Goal: Check status: Check status

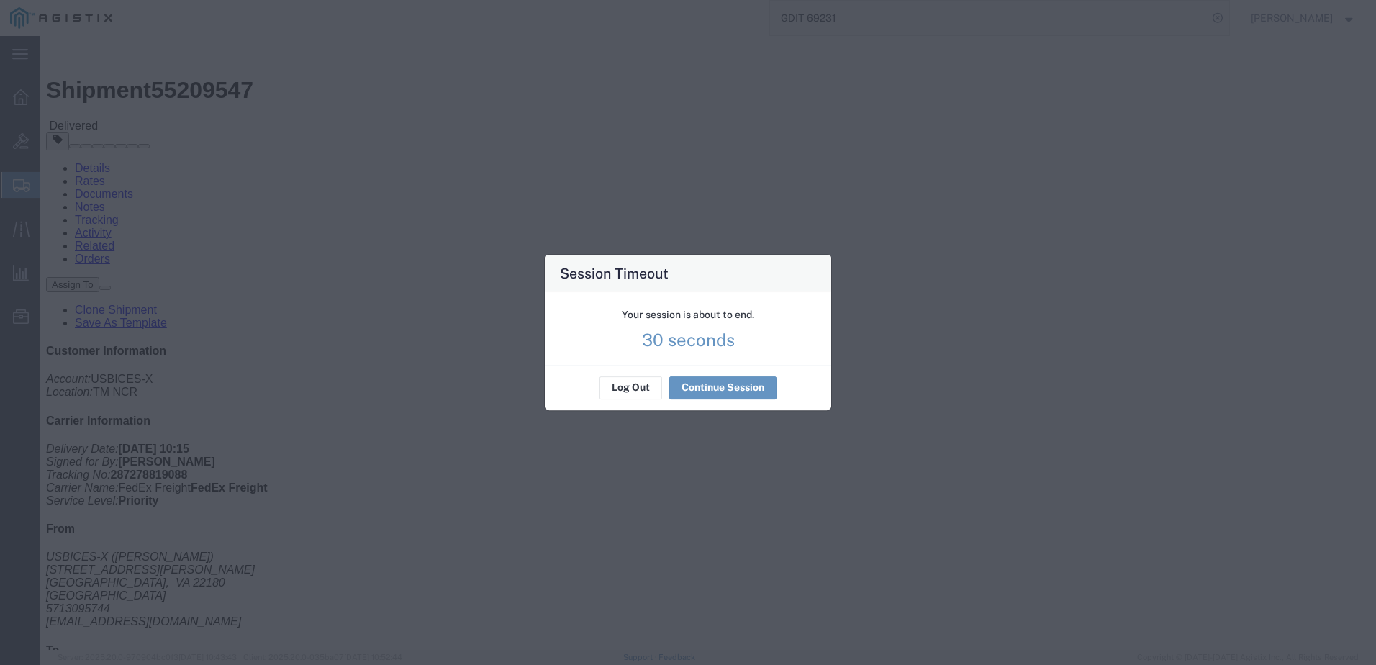
scroll to position [576, 0]
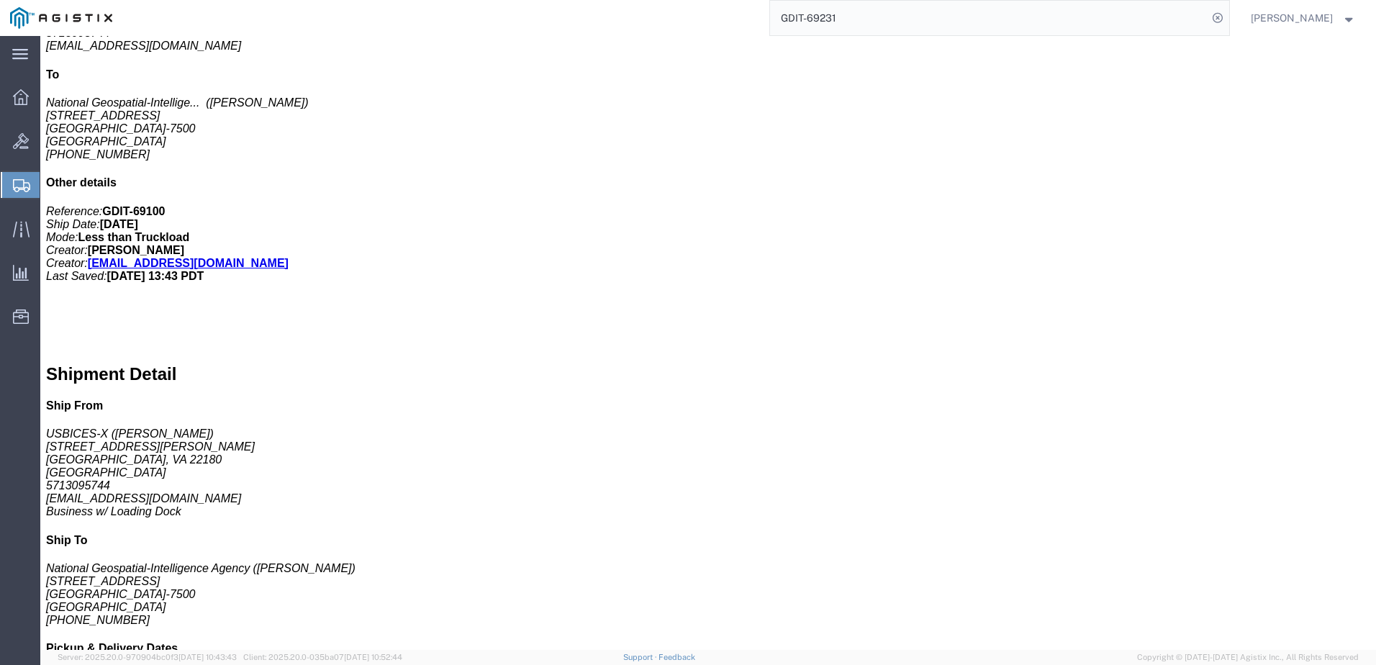
click at [905, 24] on input "GDIT-69231" at bounding box center [989, 18] width 438 height 35
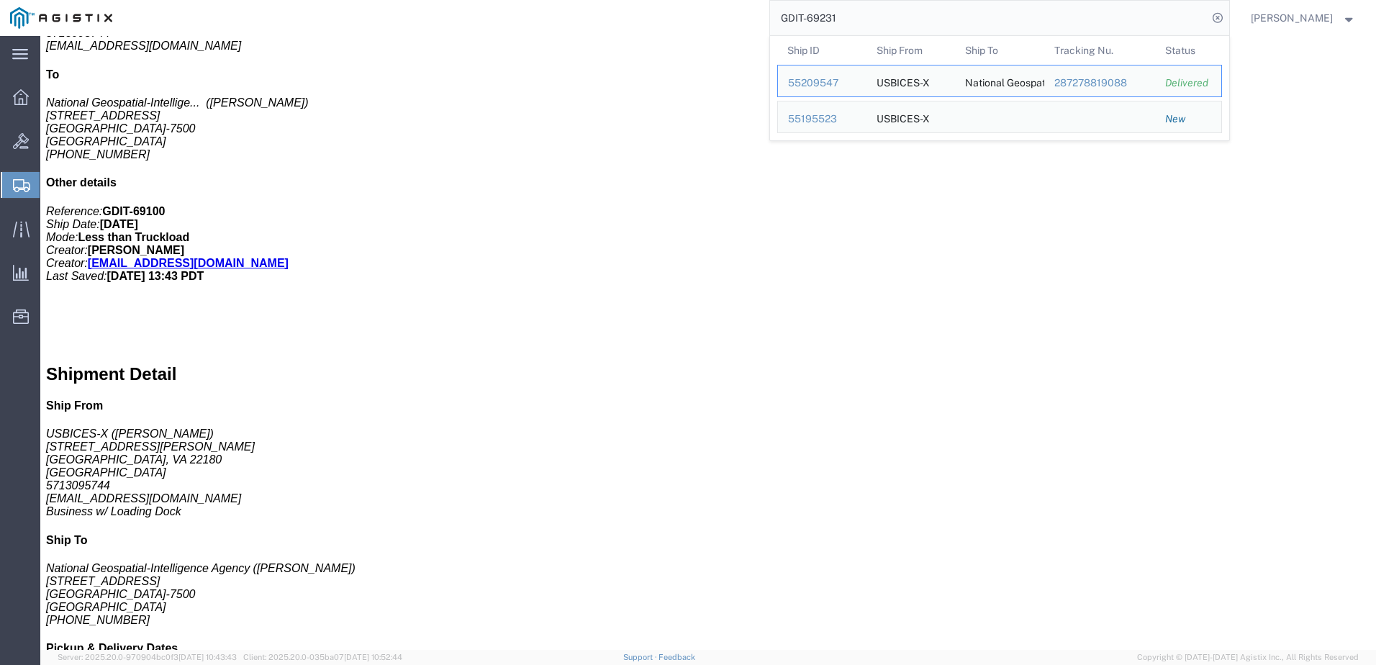
click at [905, 24] on input "GDIT-69231" at bounding box center [989, 18] width 438 height 35
click at [1001, 18] on input "GDIT-69231" at bounding box center [989, 18] width 438 height 35
paste input "07ESM812578"
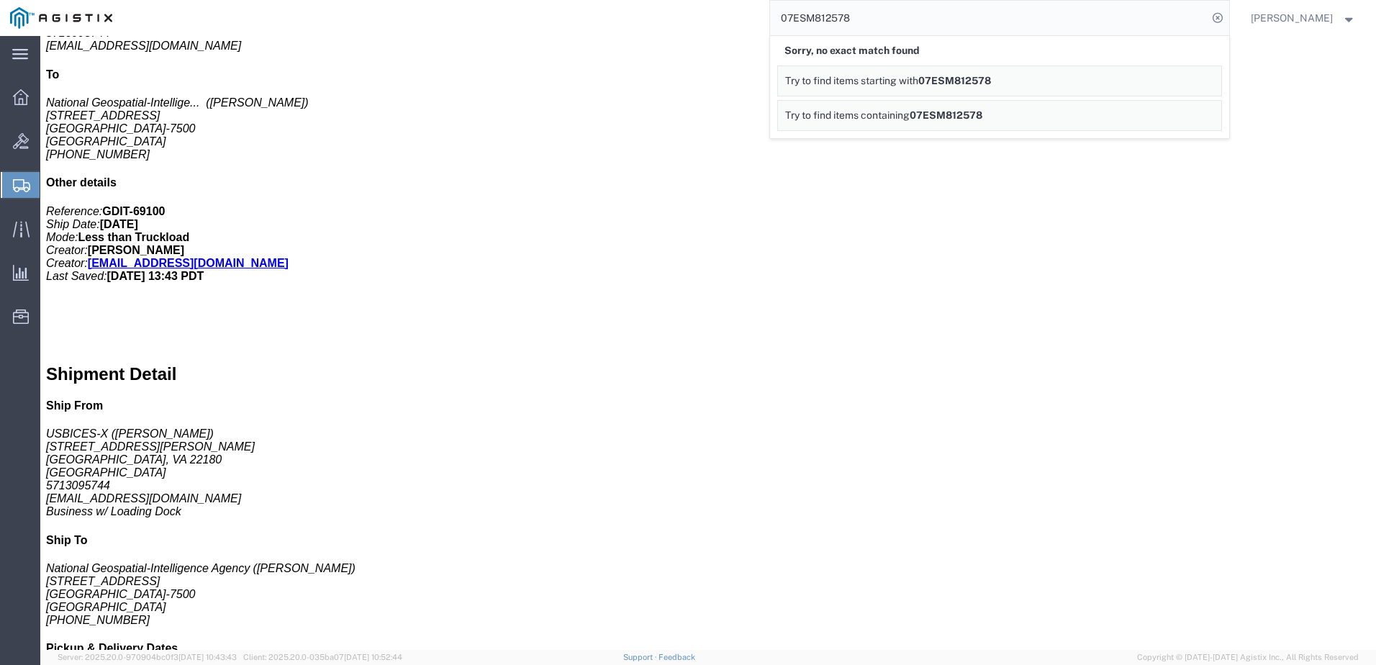
click at [913, 8] on input "07ESM812578" at bounding box center [989, 18] width 438 height 35
paste input "935989"
drag, startPoint x: 742, startPoint y: 288, endPoint x: 746, endPoint y: 317, distance: 29.8
click div "1 Pallet(s) Standard (Not Stackable) Total weight: 250.00 ( 346.00 dim ) LBS Tr…"
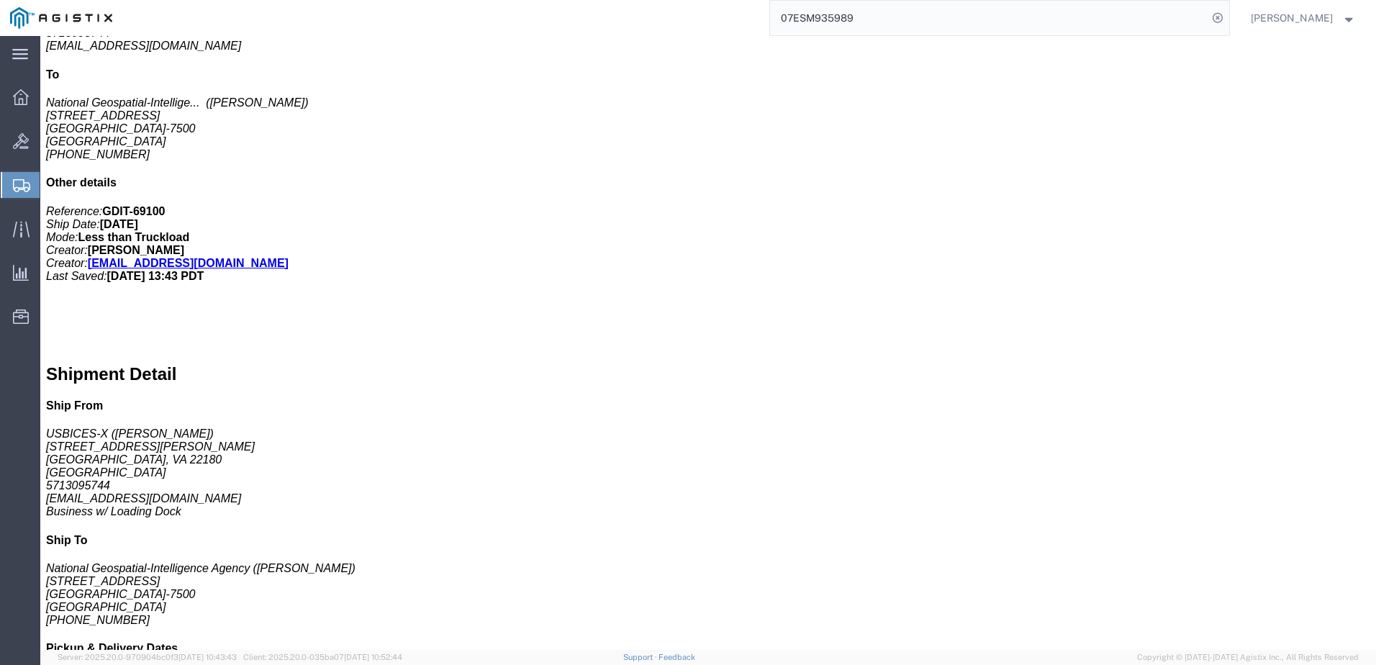
click at [869, 27] on input "07ESM935989" at bounding box center [989, 18] width 438 height 35
paste input "GDIT-72601"
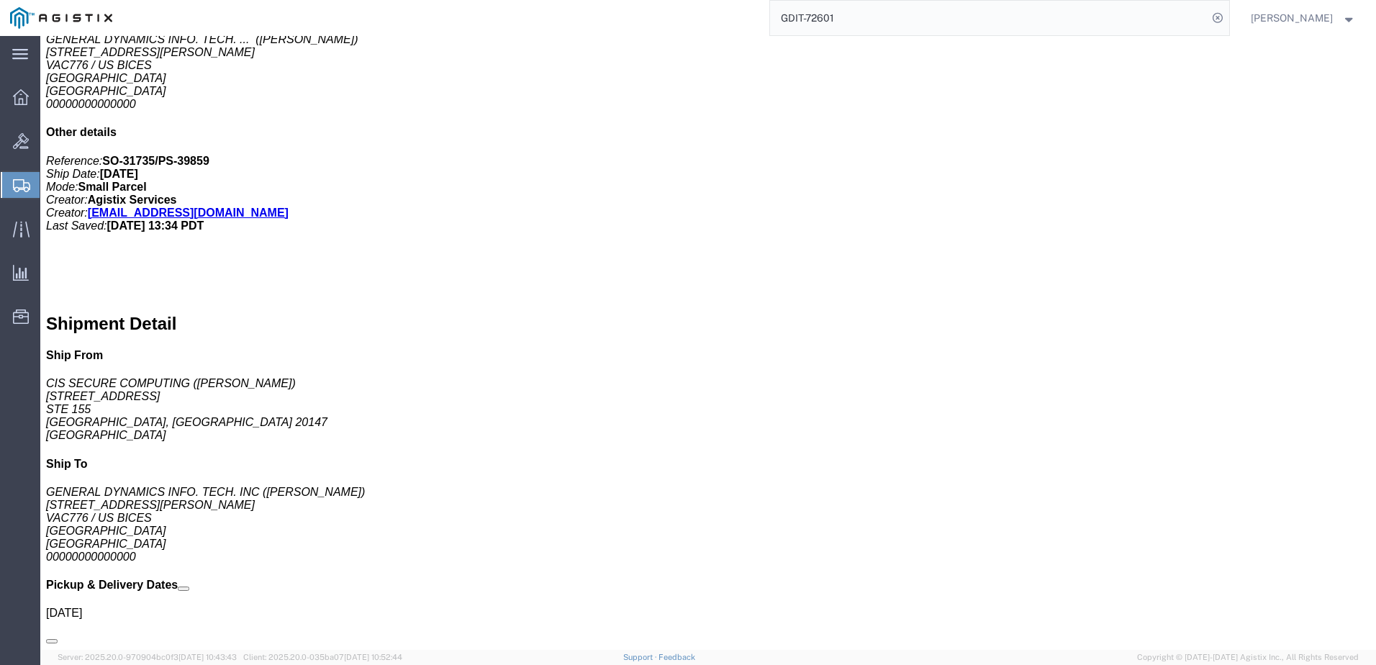
scroll to position [648, 0]
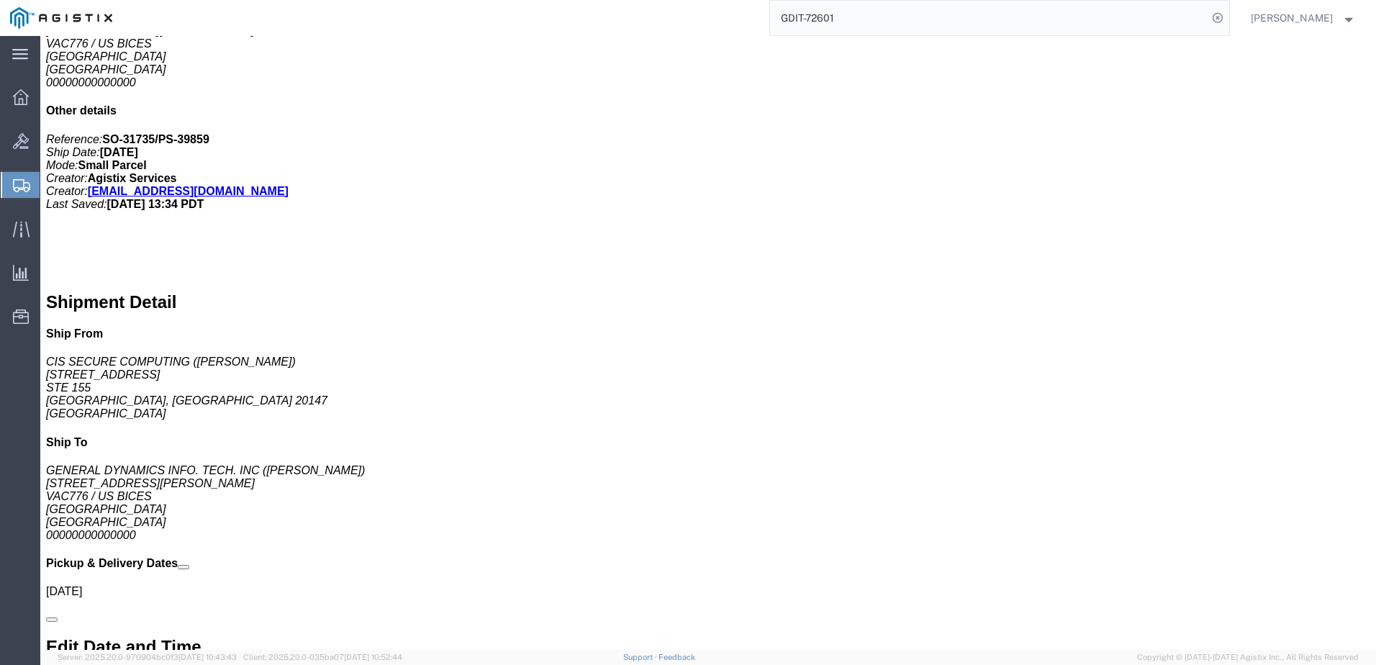
click h3 "SKU"
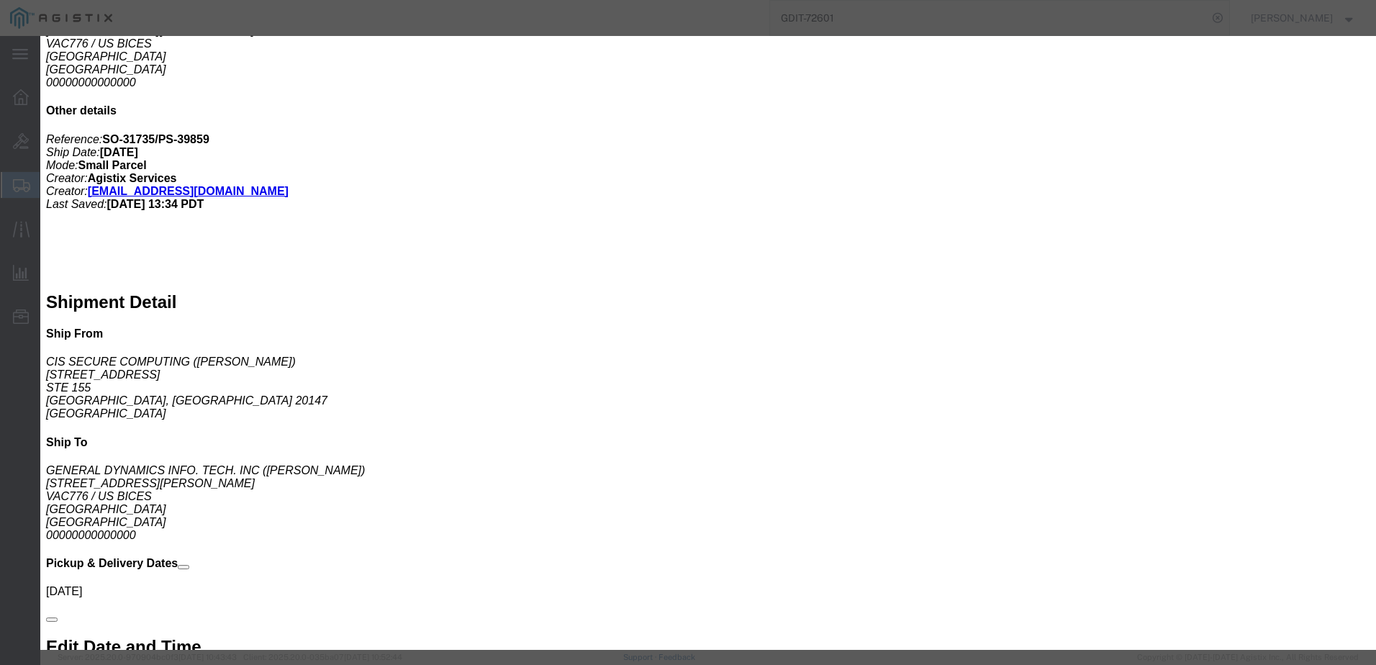
click icon "button"
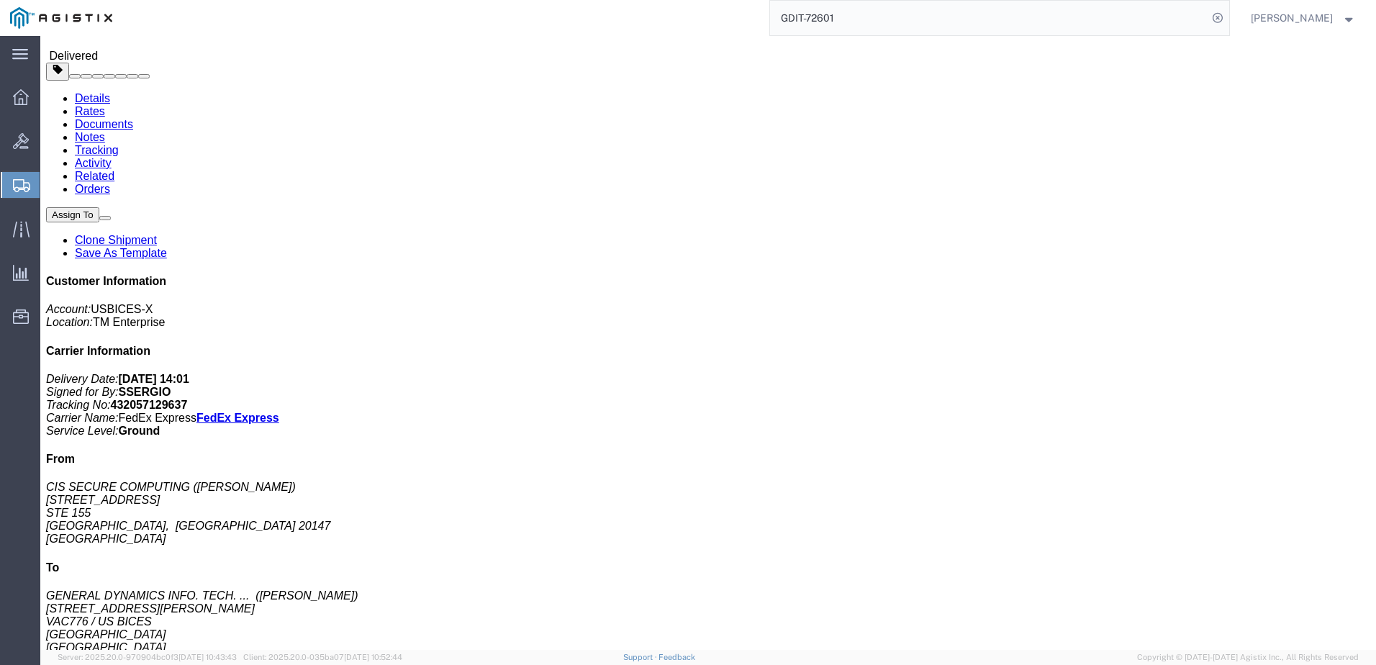
scroll to position [0, 0]
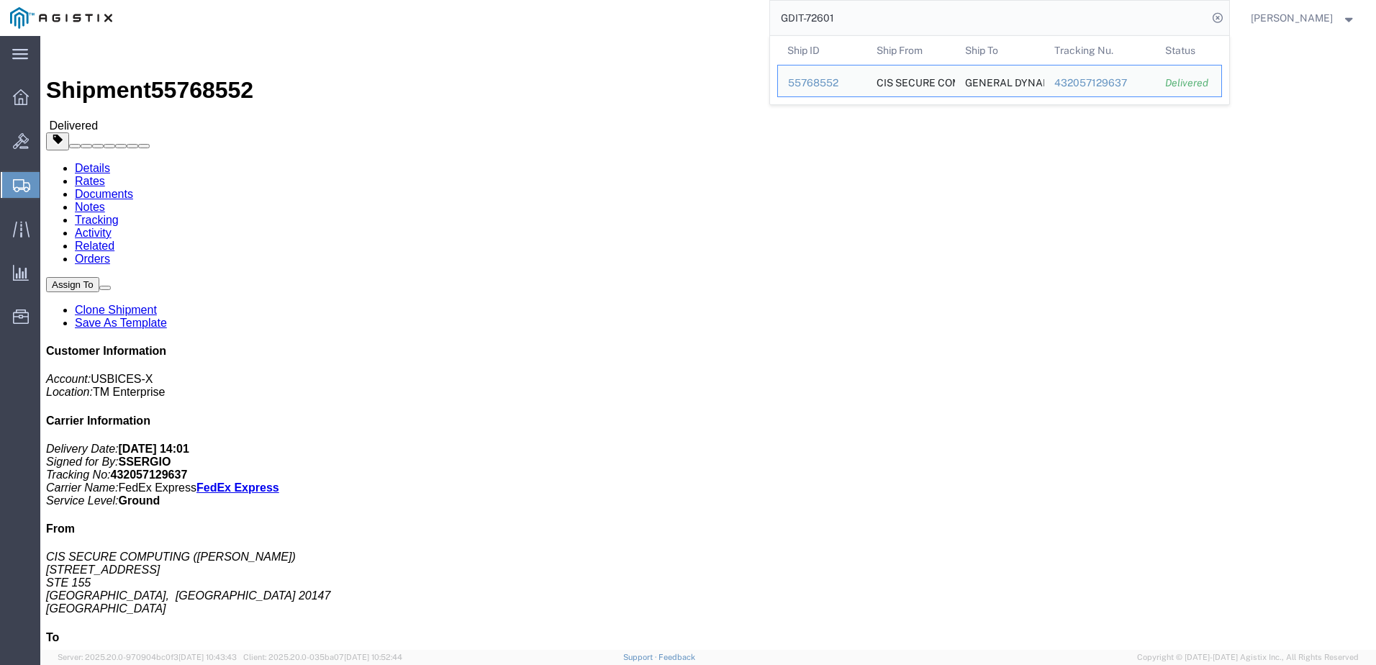
click at [1039, 27] on input "GDIT-72601" at bounding box center [989, 18] width 438 height 35
paste input "07ESM1064934"
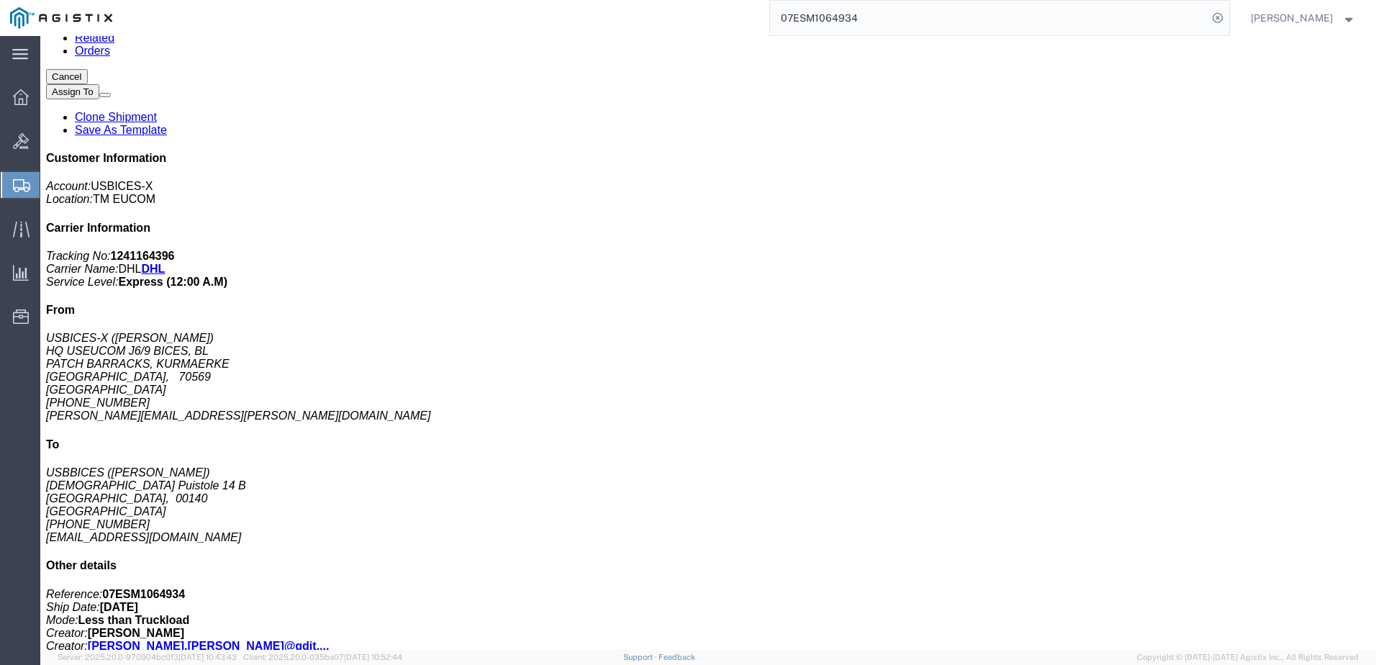
scroll to position [216, 0]
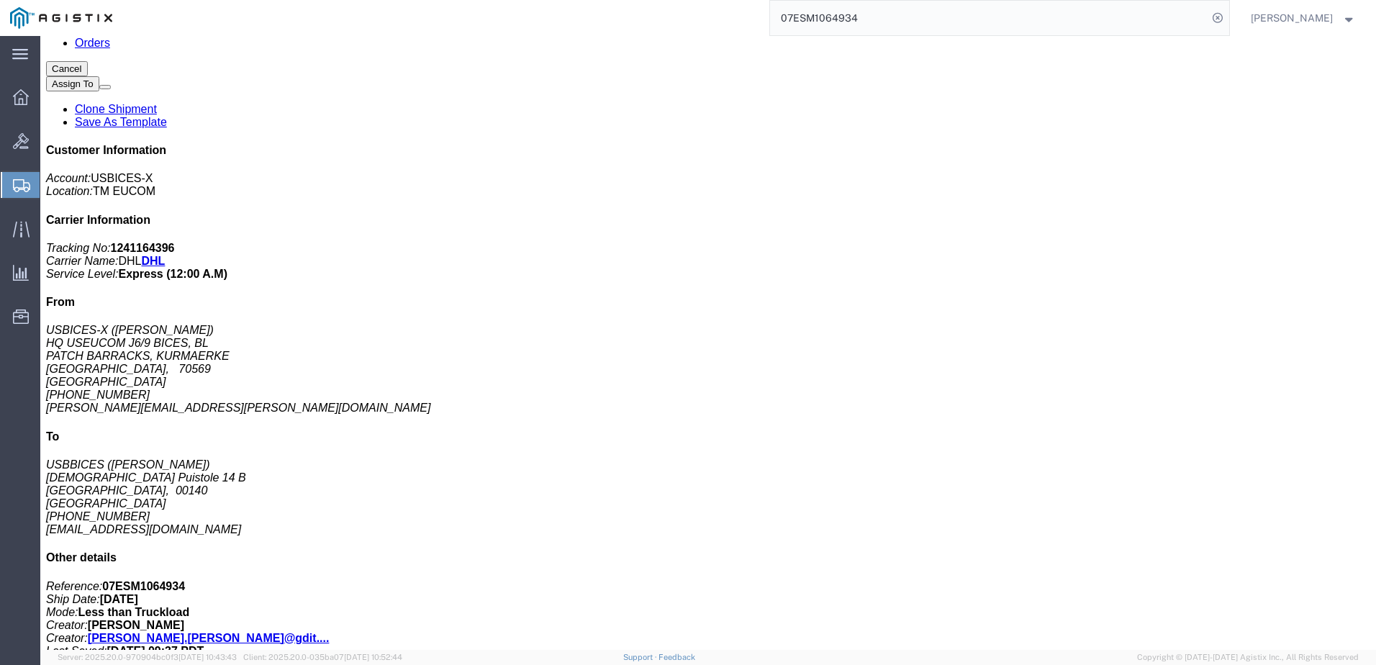
click p "Class: 92.5"
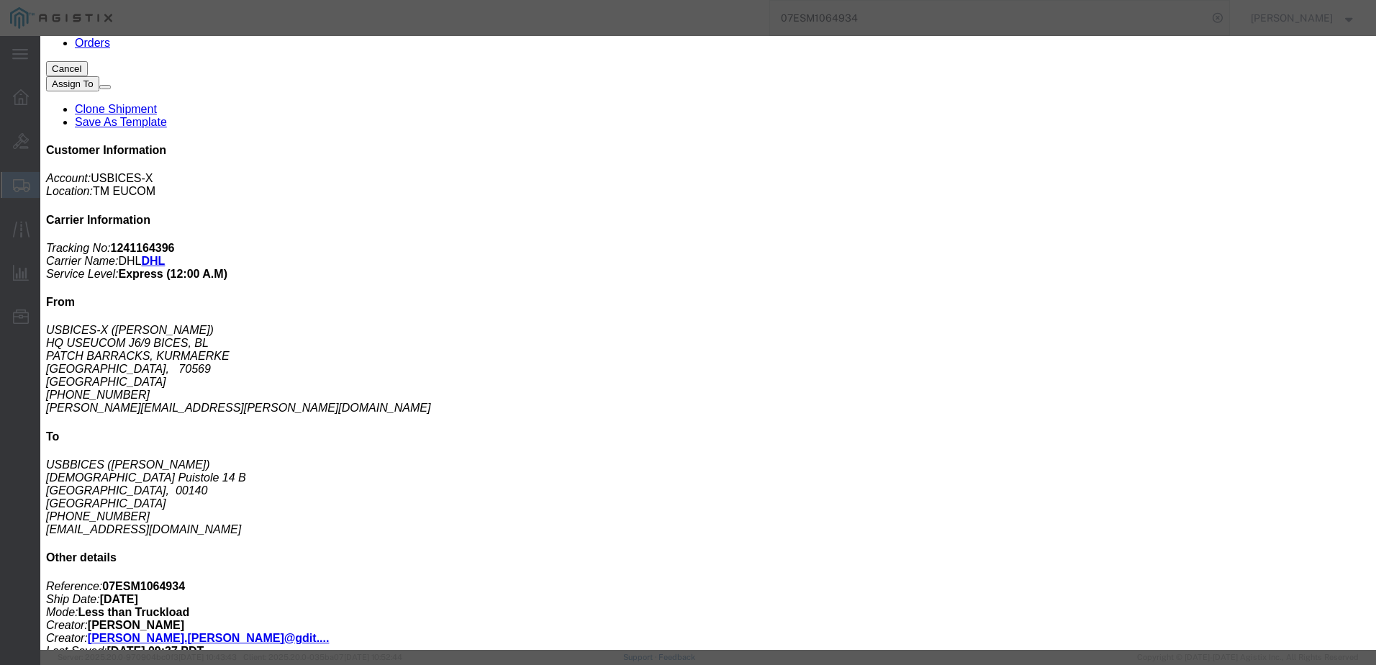
click icon "button"
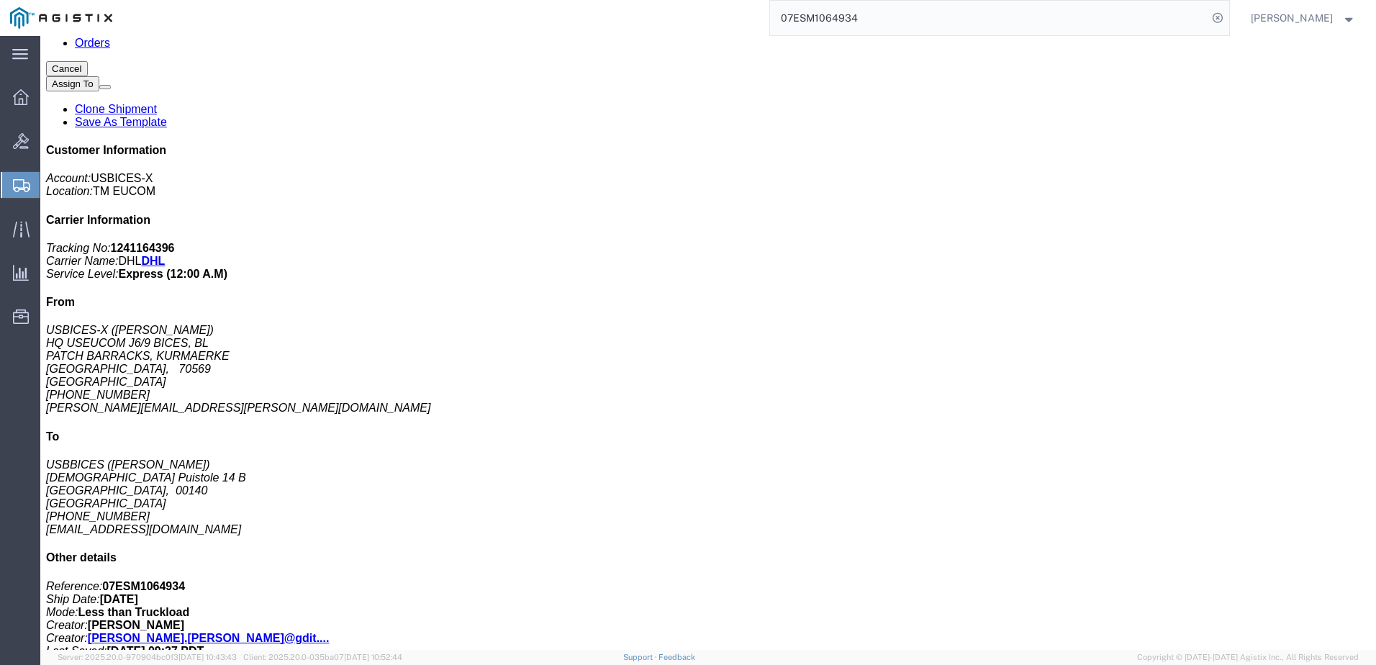
click at [1009, 22] on input "07ESM1064934" at bounding box center [989, 18] width 438 height 35
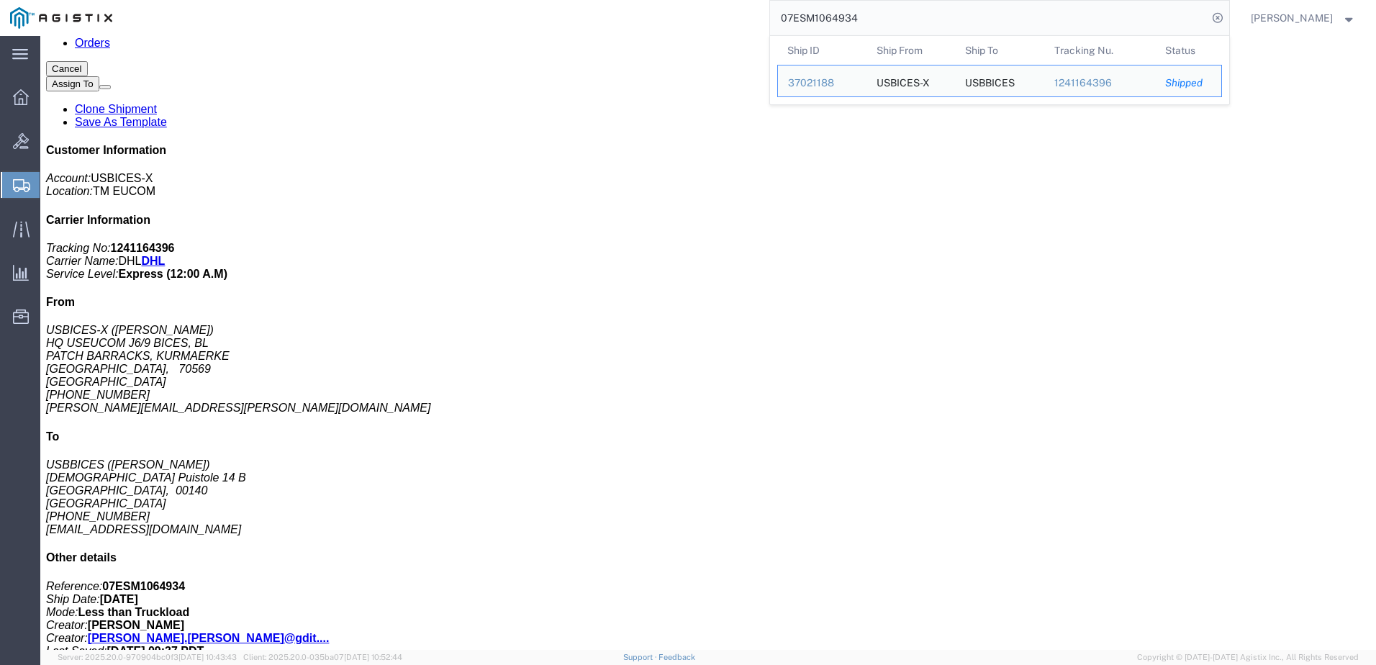
paste input "895693"
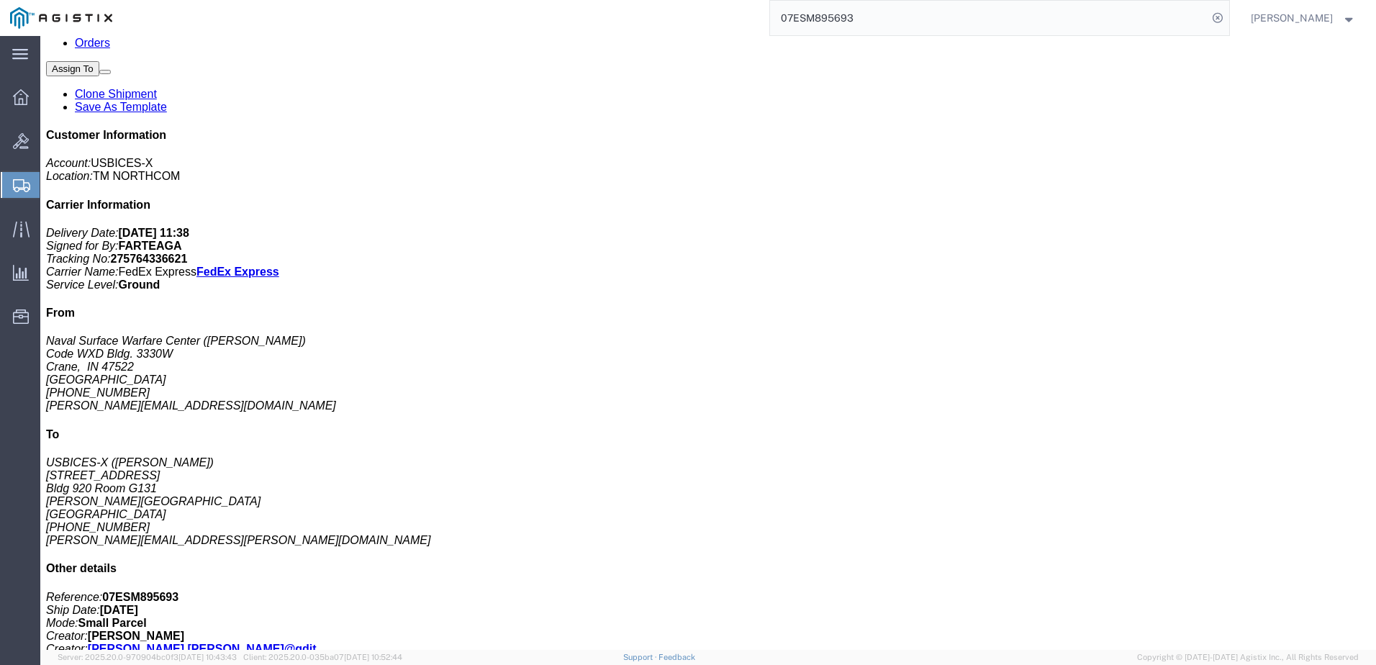
click p "Country of Origin: [GEOGRAPHIC_DATA]"
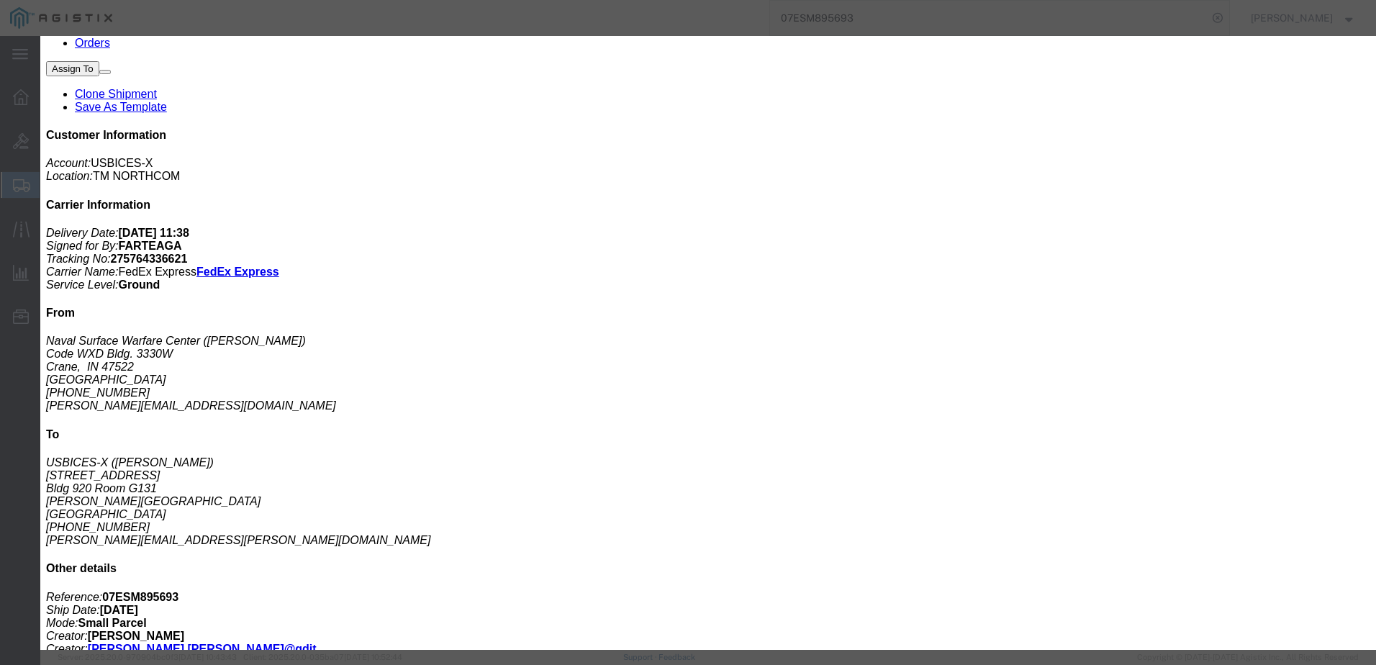
drag, startPoint x: 717, startPoint y: 227, endPoint x: 740, endPoint y: 202, distance: 33.6
click div
drag, startPoint x: 1059, startPoint y: 38, endPoint x: 960, endPoint y: 24, distance: 99.7
click button "button"
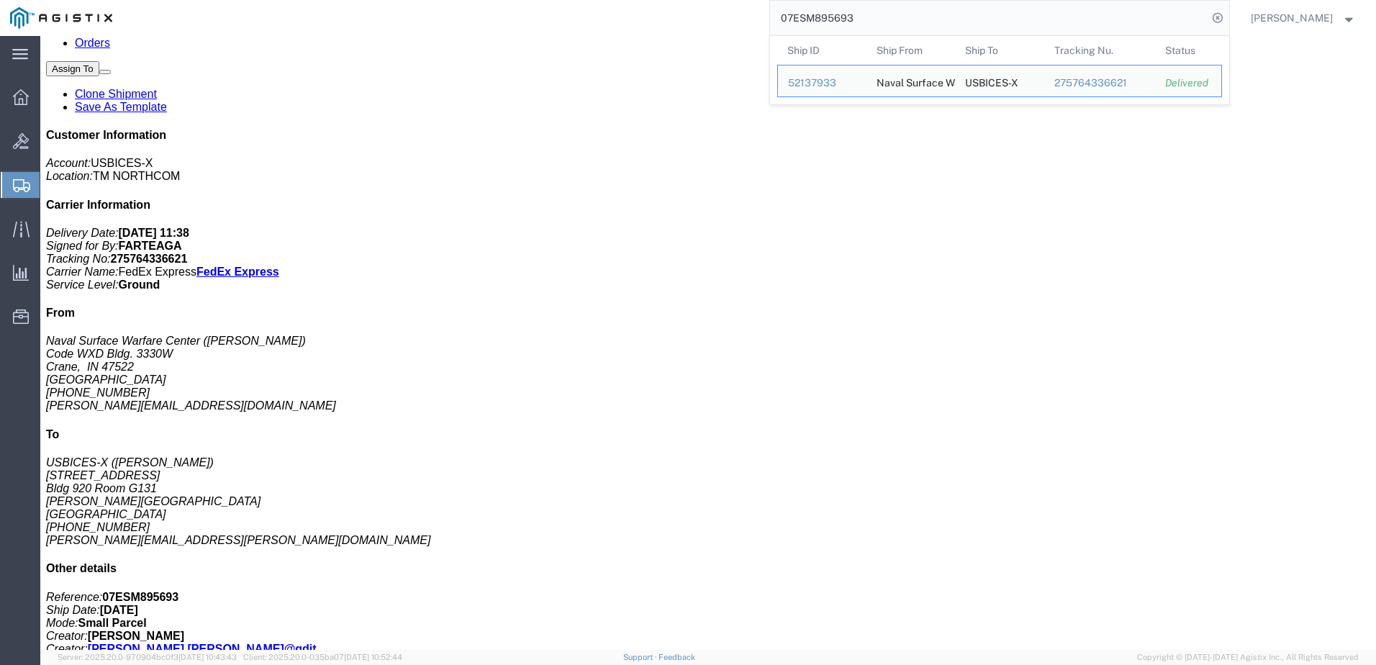
click at [949, 22] on input "07ESM895693" at bounding box center [989, 18] width 438 height 35
click at [854, 79] on div "52137933" at bounding box center [822, 83] width 68 height 15
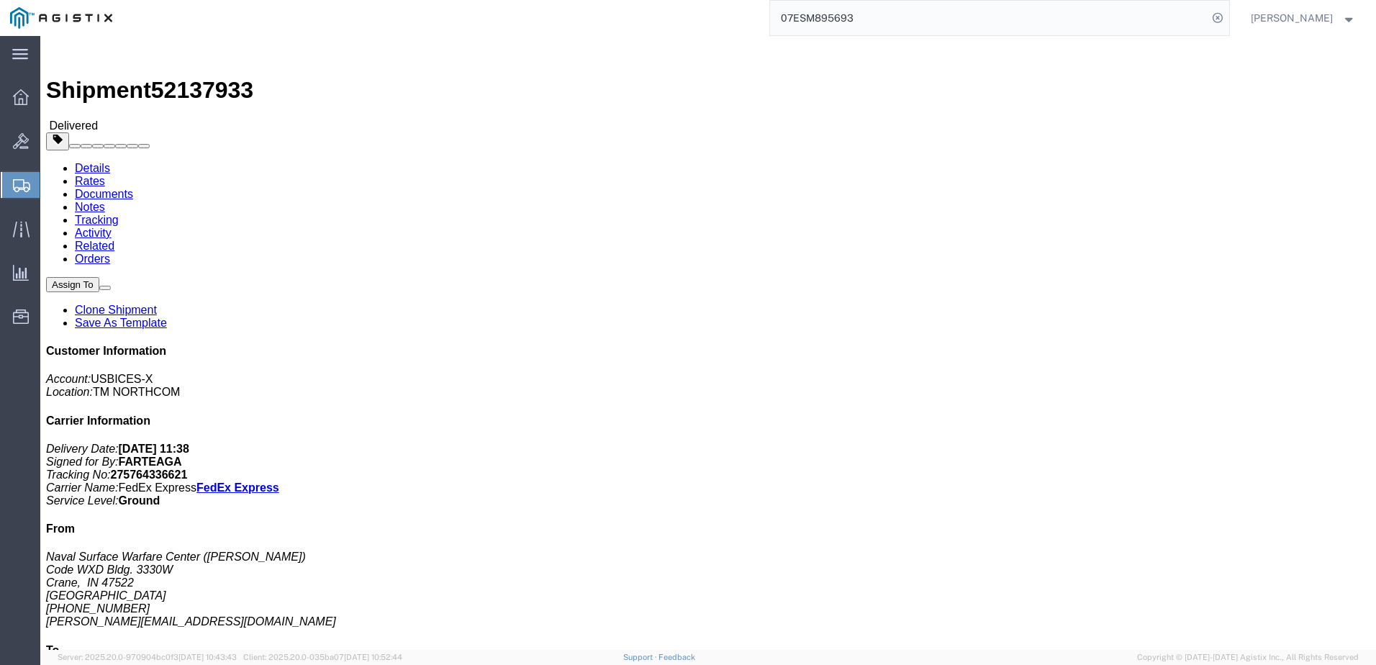
click at [976, 18] on input "07ESM895693" at bounding box center [989, 18] width 438 height 35
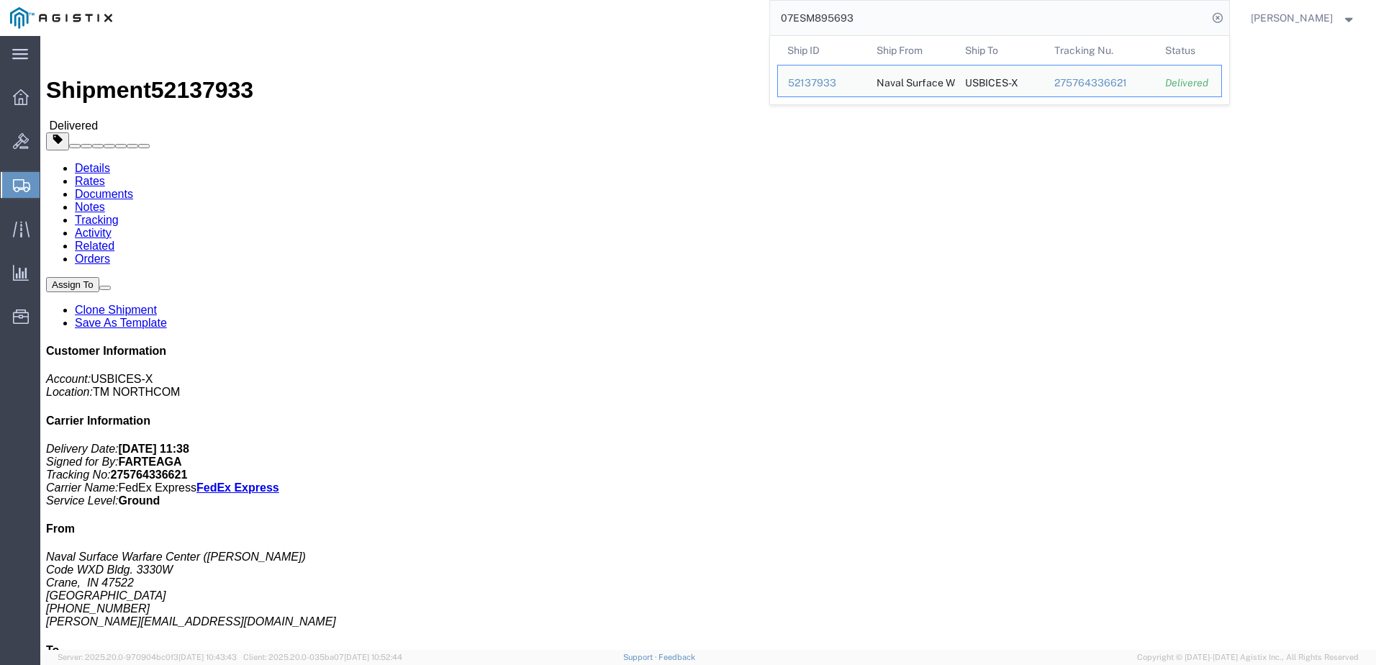
paste input "GDIT-50841"
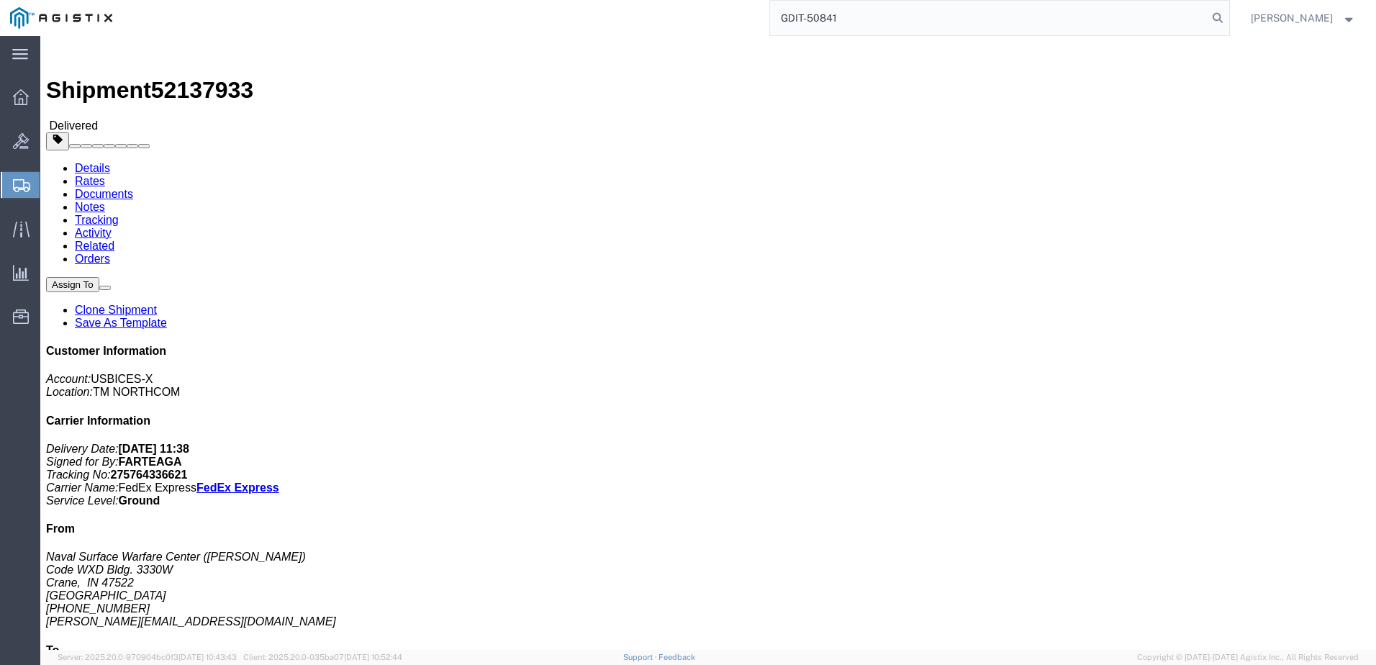
type input "GDIT-50841"
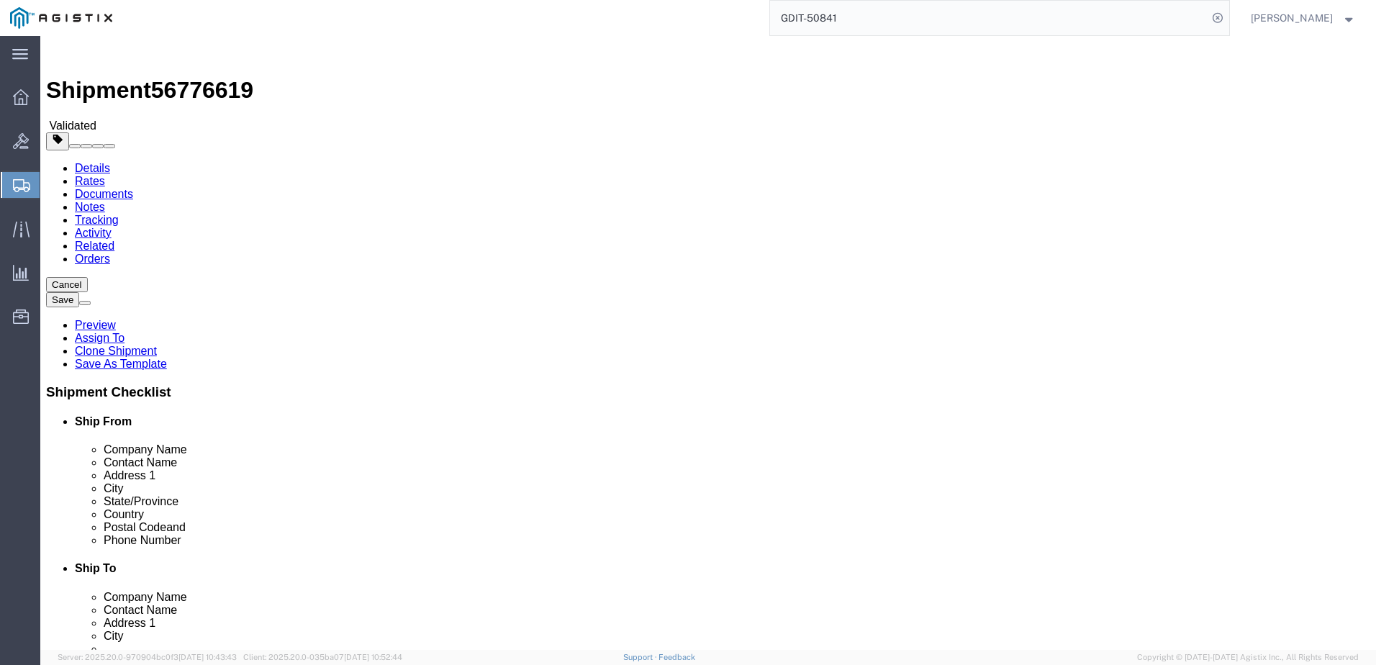
select select
select select "34238"
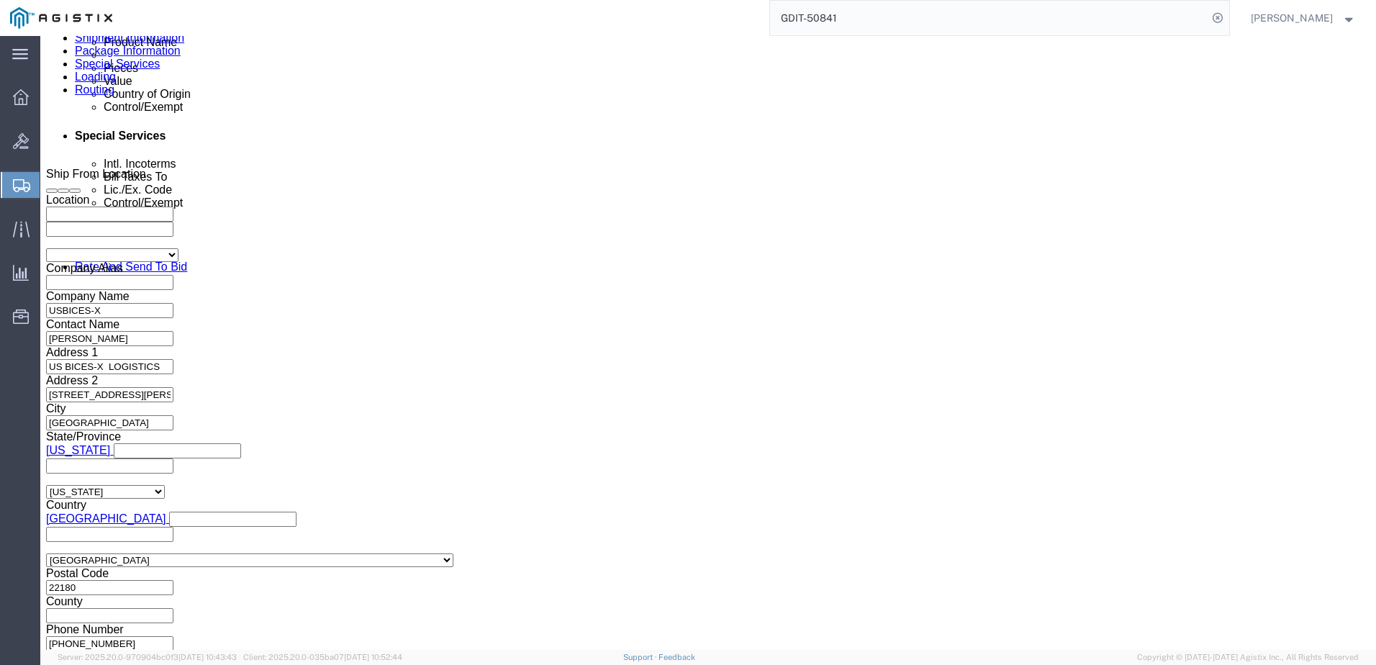
scroll to position [906, 0]
click icon
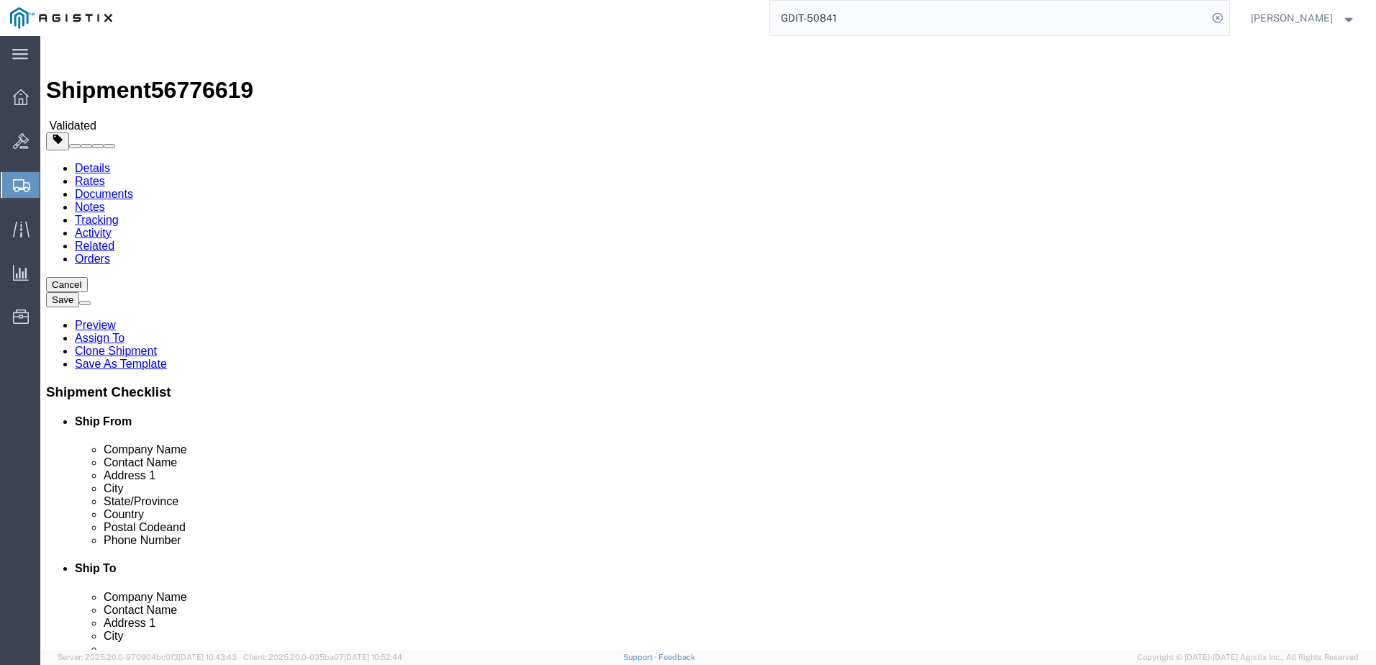
click div "Pieces: 1.00 Each Total value: 494.56 USD HAZMAT"
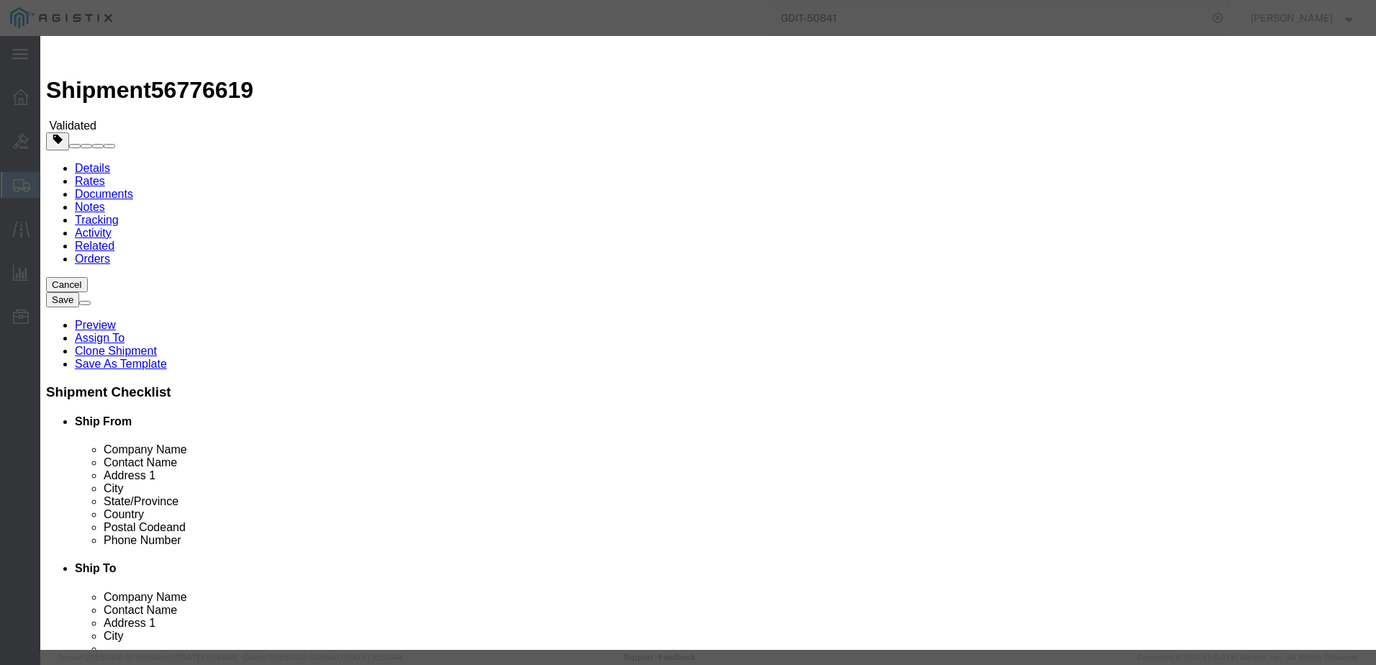
click icon "button"
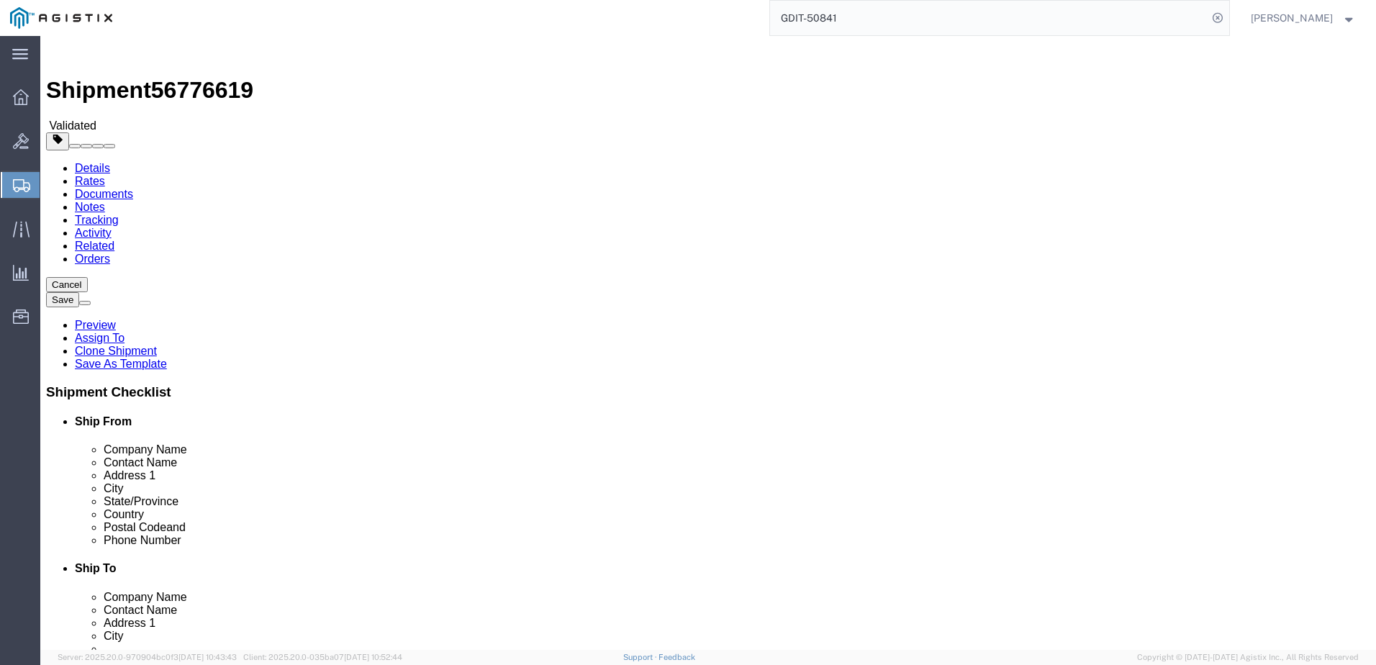
click link "Shipment Information"
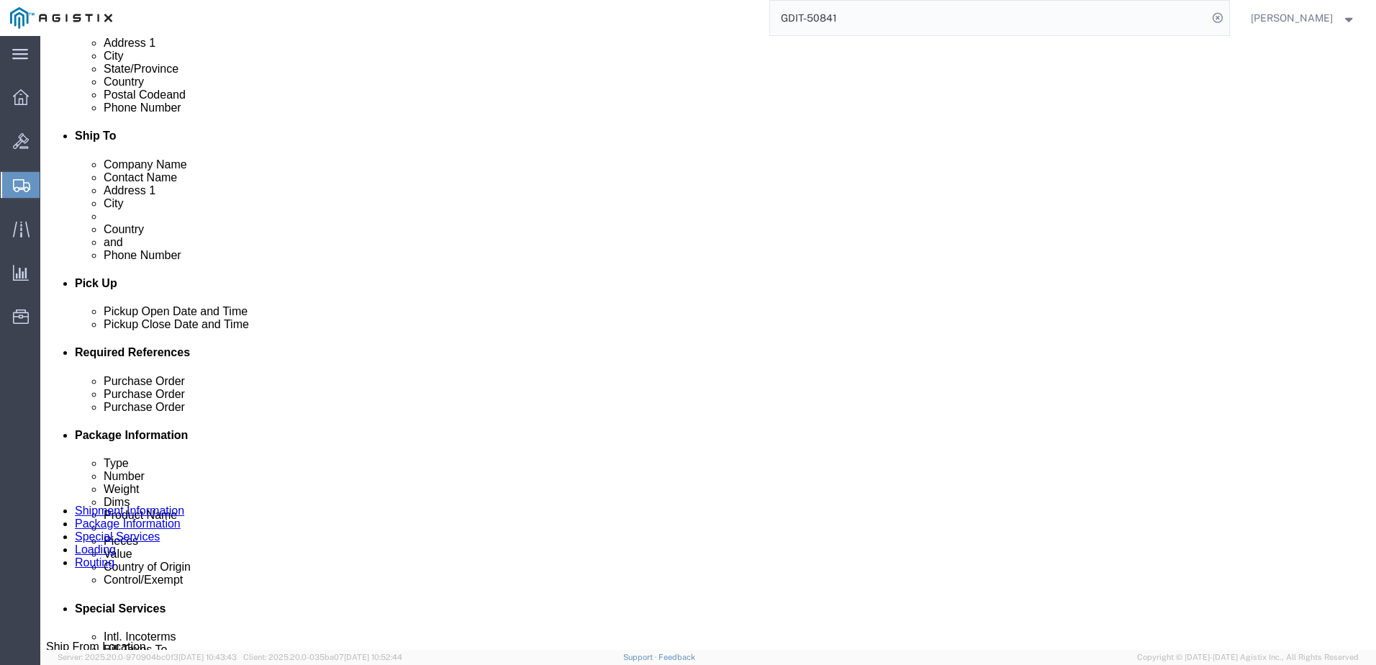
scroll to position [432, 0]
